Goal: Information Seeking & Learning: Learn about a topic

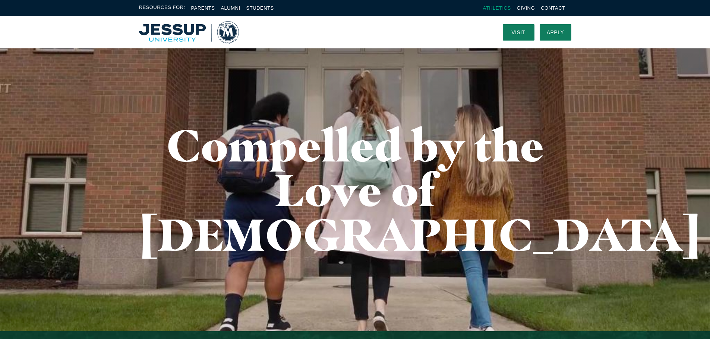
click at [499, 6] on link "Athletics" at bounding box center [497, 8] width 28 height 6
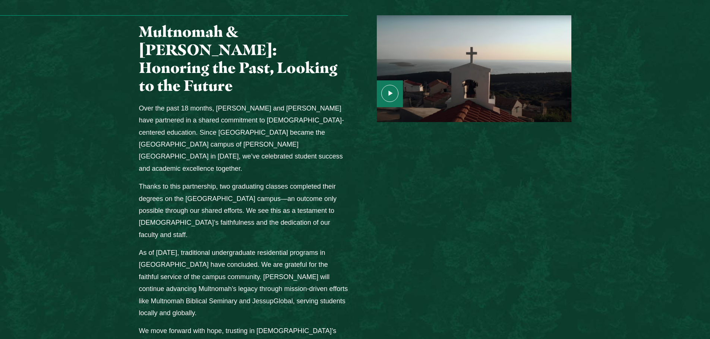
scroll to position [932, 0]
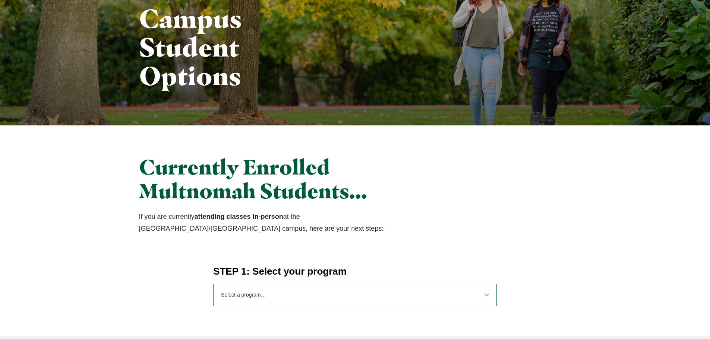
scroll to position [186, 0]
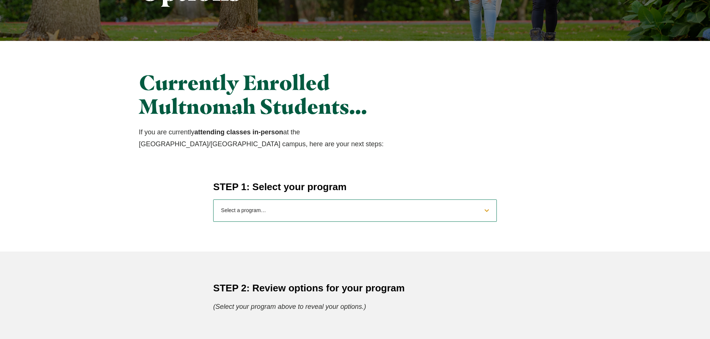
click at [485, 210] on select "Select a program… BS Bible and Theology BS Biology BS Business Administration B…" at bounding box center [355, 211] width 284 height 22
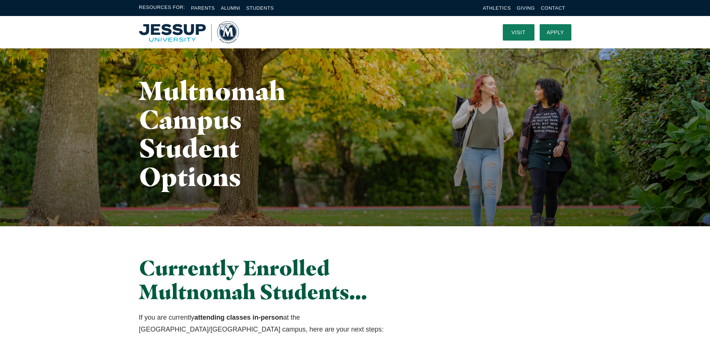
scroll to position [0, 0]
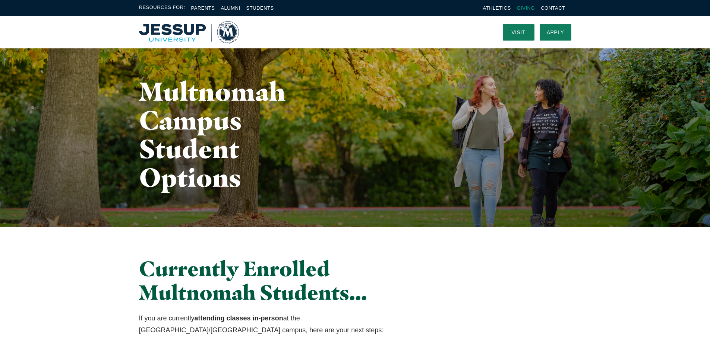
click at [527, 8] on link "Giving" at bounding box center [526, 8] width 18 height 6
